Goal: Task Accomplishment & Management: Complete application form

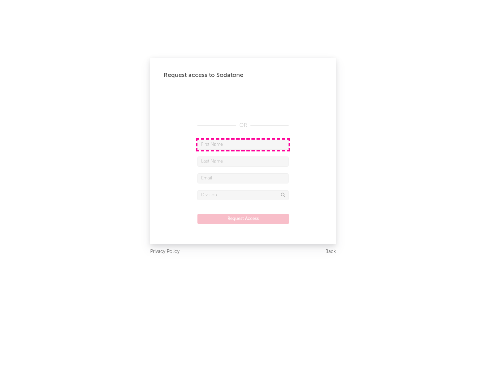
click at [243, 144] on input "text" at bounding box center [242, 145] width 91 height 10
type input "[PERSON_NAME]"
click at [243, 161] on input "text" at bounding box center [242, 162] width 91 height 10
type input "[PERSON_NAME]"
click at [243, 178] on input "text" at bounding box center [242, 178] width 91 height 10
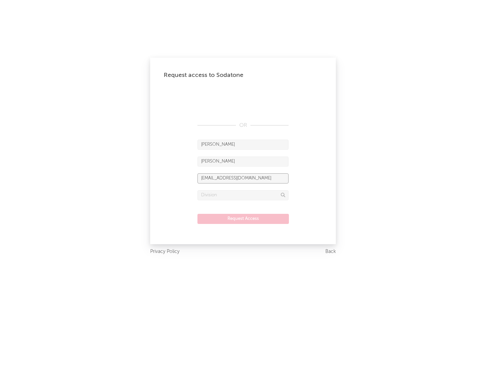
type input "[EMAIL_ADDRESS][DOMAIN_NAME]"
click at [243, 195] on input "text" at bounding box center [242, 195] width 91 height 10
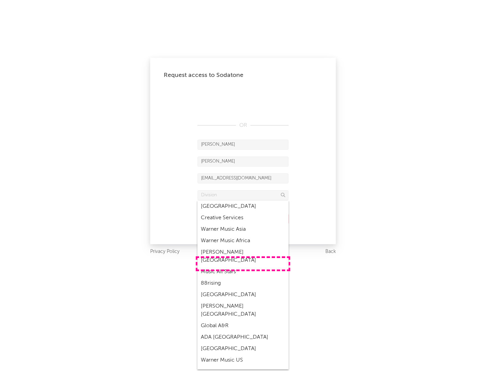
click at [243, 266] on div "Music All Stars" at bounding box center [242, 271] width 91 height 11
type input "Music All Stars"
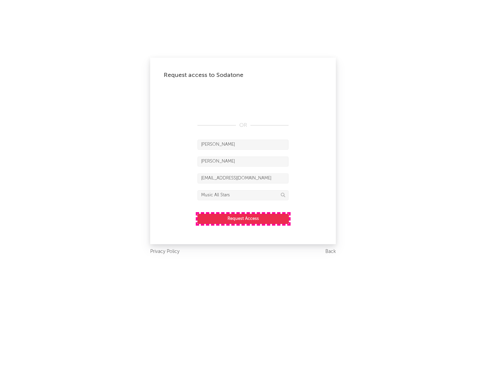
click at [243, 219] on button "Request Access" at bounding box center [242, 219] width 91 height 10
